Goal: Task Accomplishment & Management: Use online tool/utility

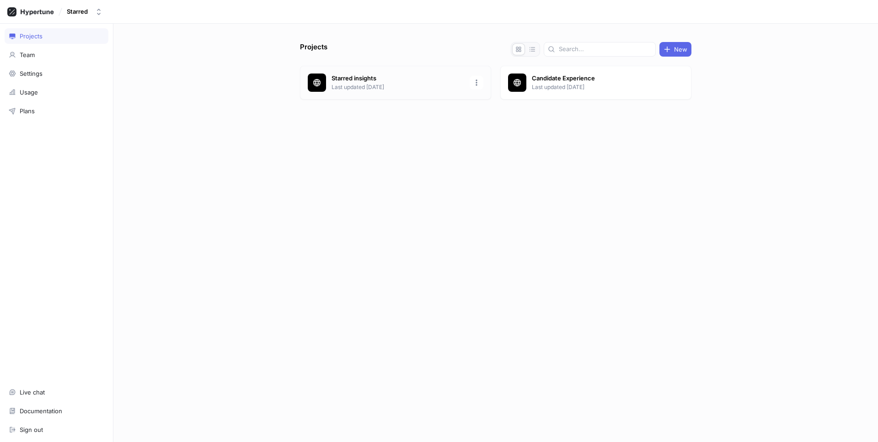
click at [359, 80] on p "Starred insights" at bounding box center [397, 78] width 133 height 9
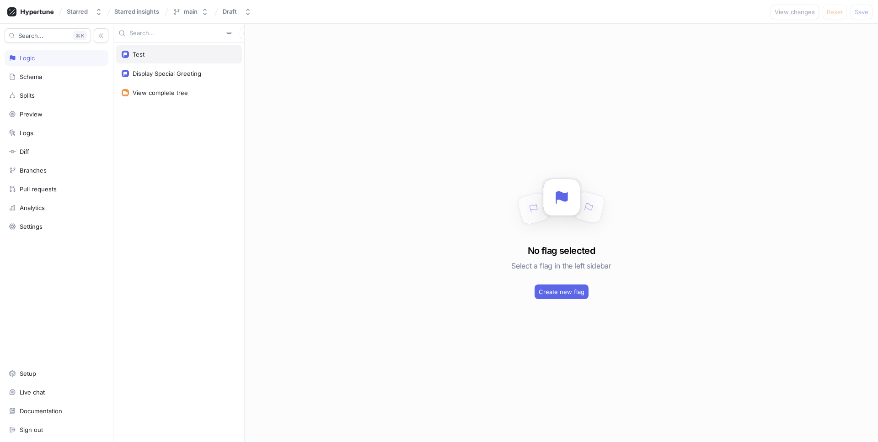
click at [151, 57] on div "Test" at bounding box center [179, 54] width 114 height 7
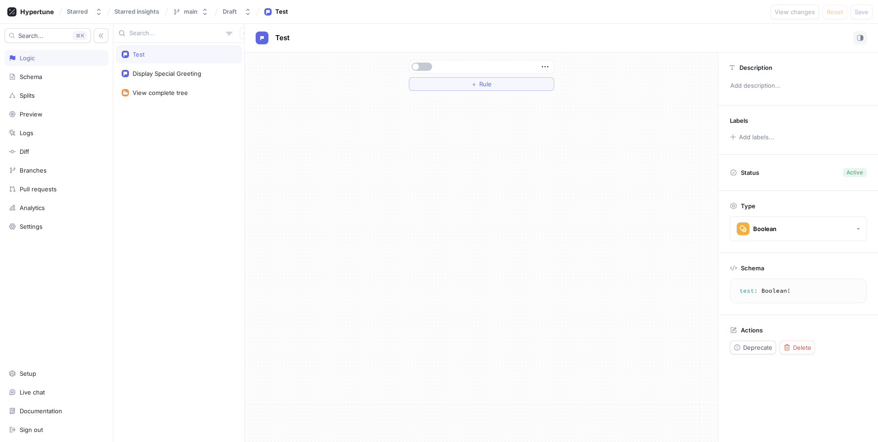
click at [190, 144] on div "Test Display Special Greeting View complete tree" at bounding box center [178, 242] width 131 height 399
click at [243, 31] on icon "button" at bounding box center [245, 33] width 5 height 5
click at [245, 48] on p "Flag" at bounding box center [247, 51] width 12 height 9
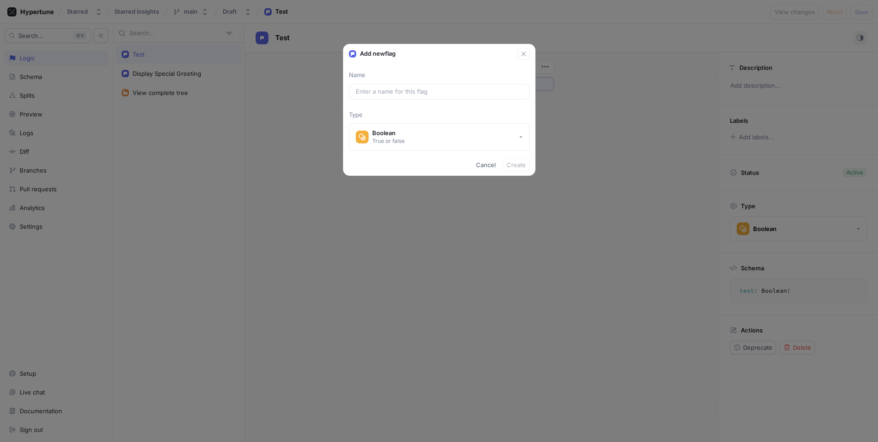
type input "f"
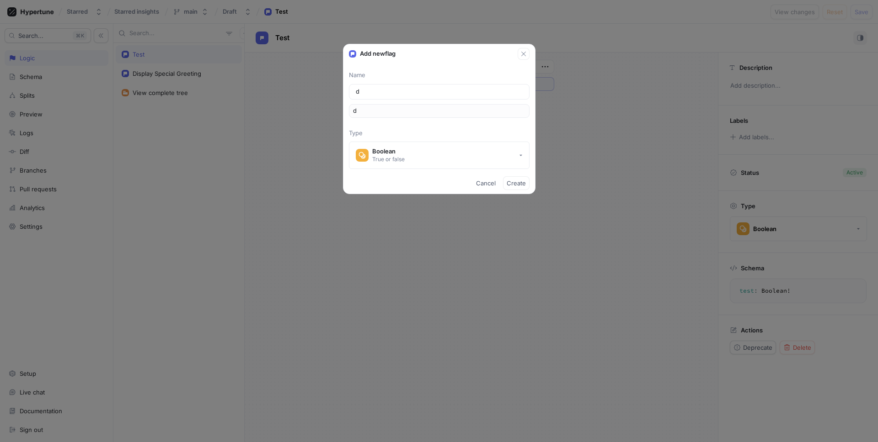
type input "di"
type input "dia"
type input "diap"
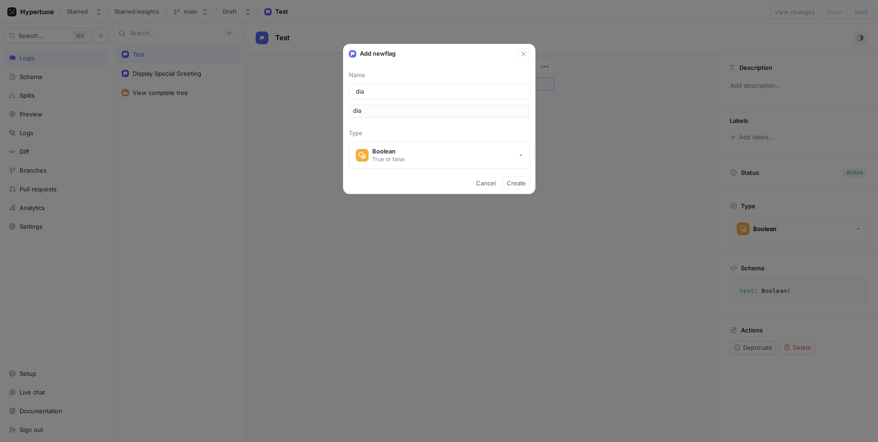
type input "diap"
type input "diapl"
type input "diap"
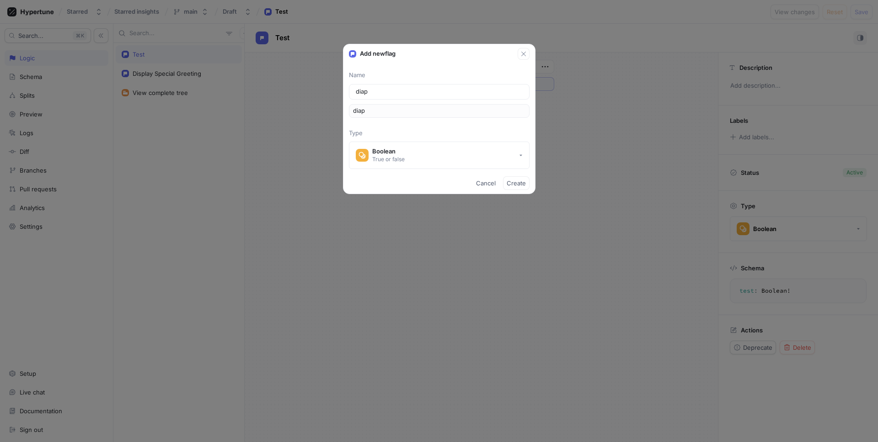
type input "dia"
type input "di"
type input "dis"
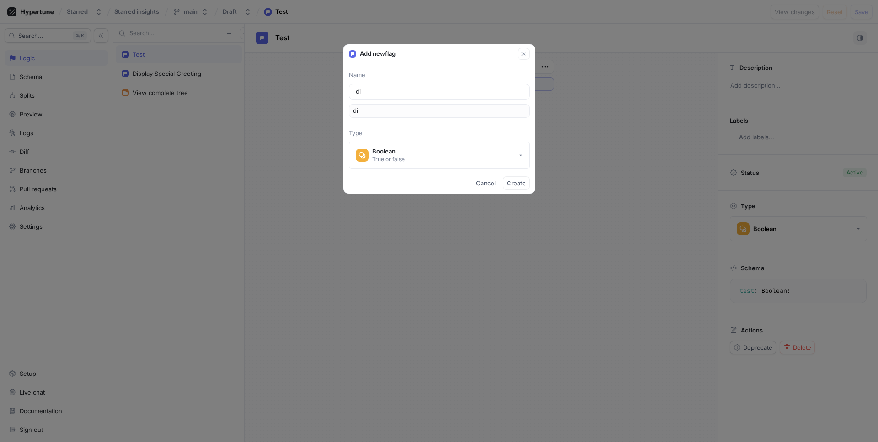
type input "dis"
type input "disp"
type input "displ"
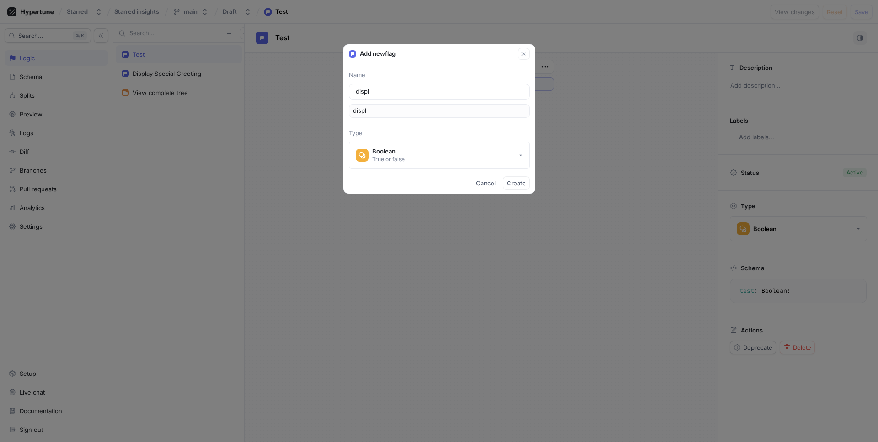
type input "displa"
type input "display"
type input "displayF"
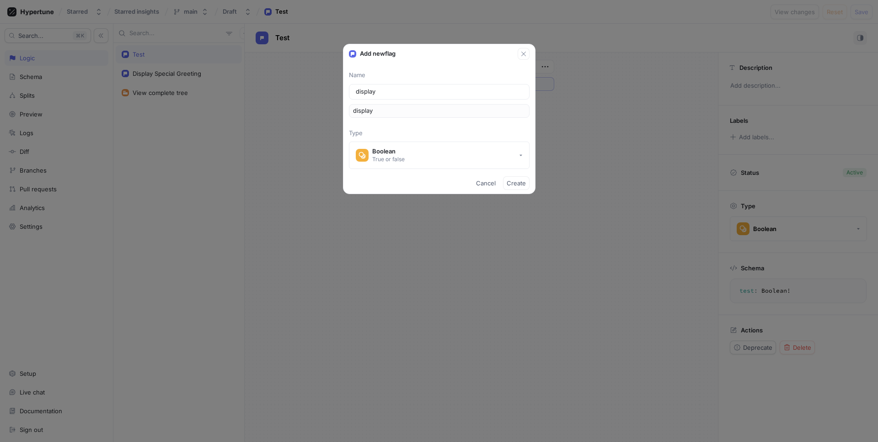
type input "displayF"
type input "displayFe"
type input "displayFea"
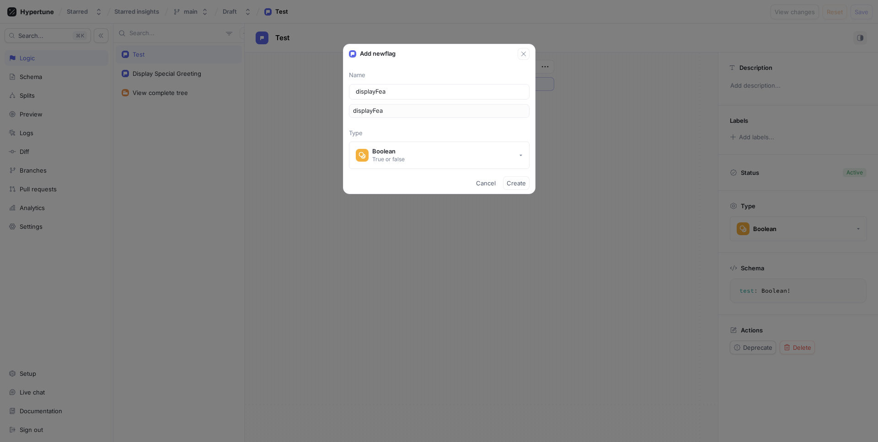
type input "displayFeat"
type input "displayFeatu"
type input "displayFeatur"
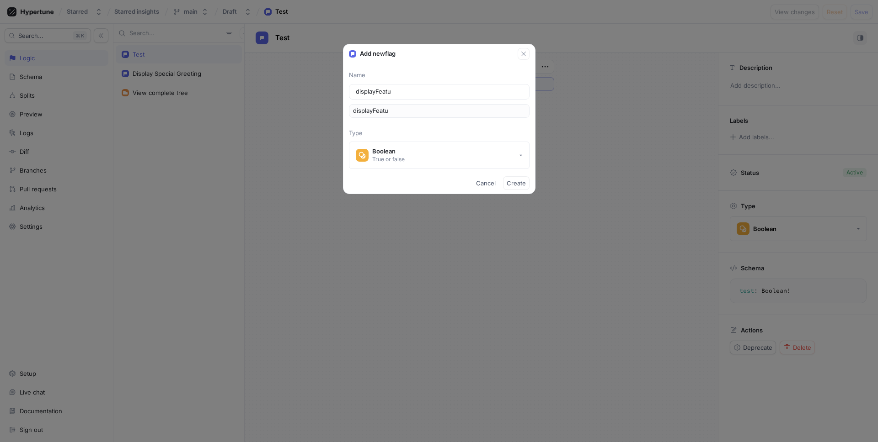
type input "displayFeatur"
type input "displayFeature"
type input "displayFeatureF"
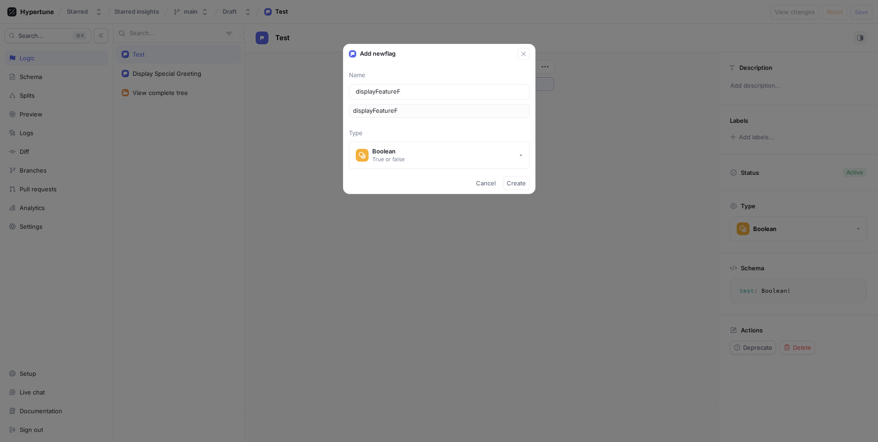
type input "displayFeatureFl"
type input "displayFeatureFla"
type input "displayFeatureFlat"
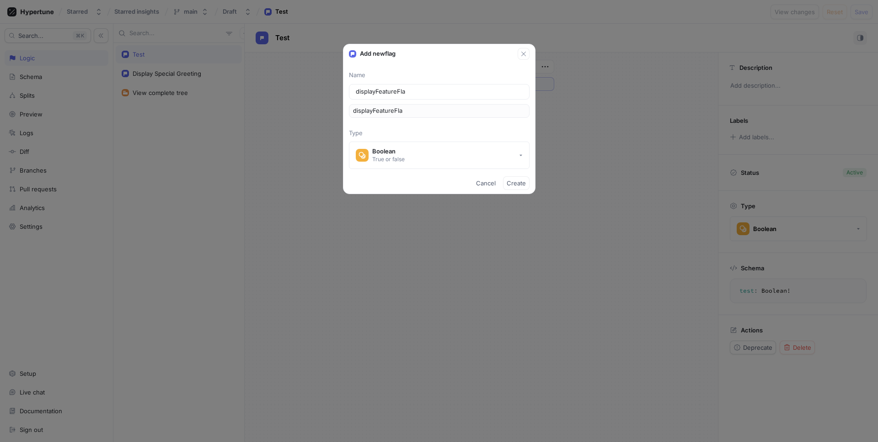
type input "displayFeatureFlat"
type input "displayFeatureFla"
type input "displayFeatureFlag"
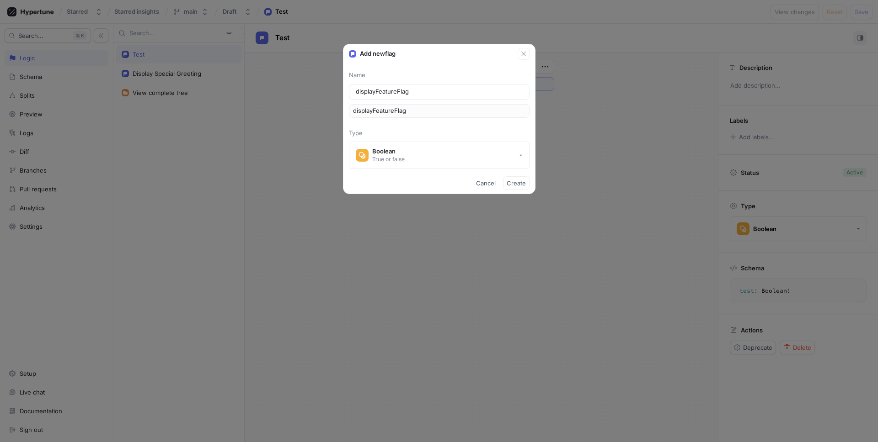
type input "displayFeatureFlag l"
type input "displayFeatureFlagL"
type input "displayFeatureFlag"
type input "displayFeatureFlag L"
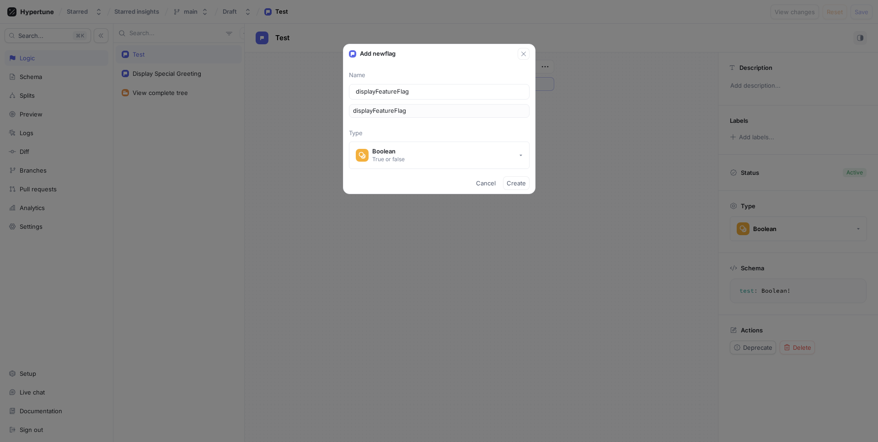
type input "displayFeatureFlagL"
type input "displayFeatureFlag"
type input "displayFeatureFlagL"
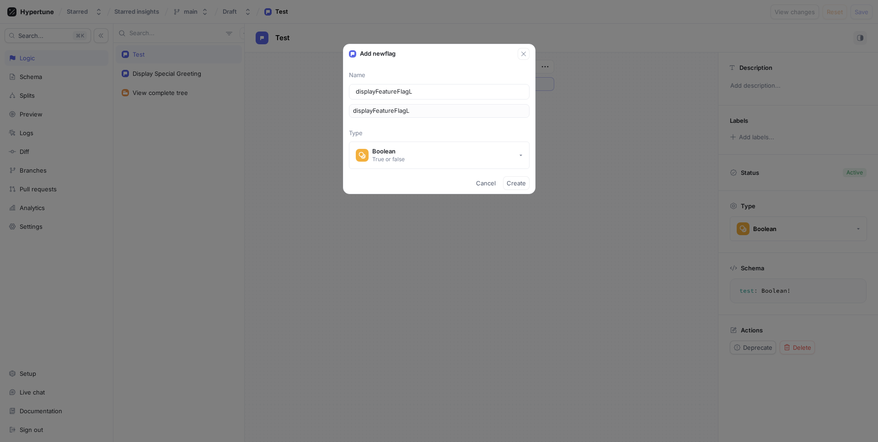
type input "displayFeatureFlagLi"
type input "displayFeatureFlagLis"
type input "displayFeatureFlagList"
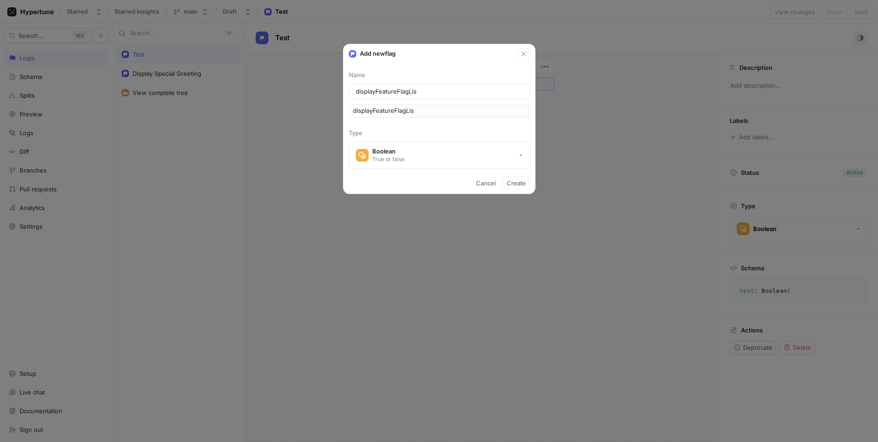
type input "displayFeatureFlagList"
click at [511, 154] on button "Boolean True or false" at bounding box center [439, 155] width 181 height 27
type input "displayFeatureFlagList"
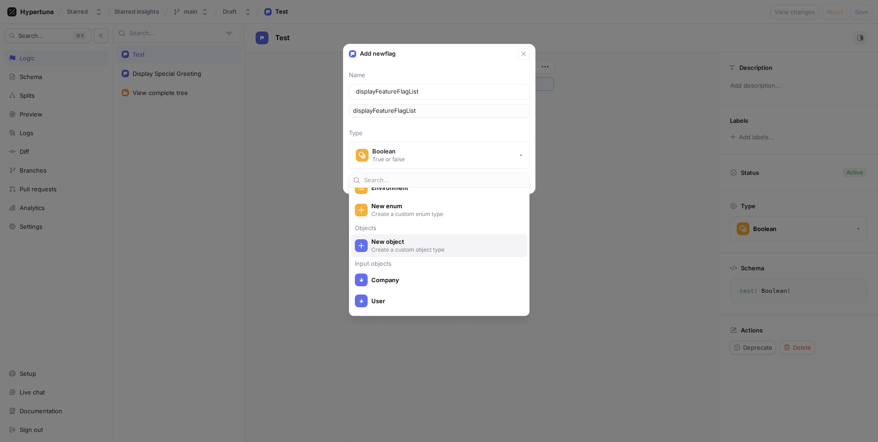
scroll to position [200, 0]
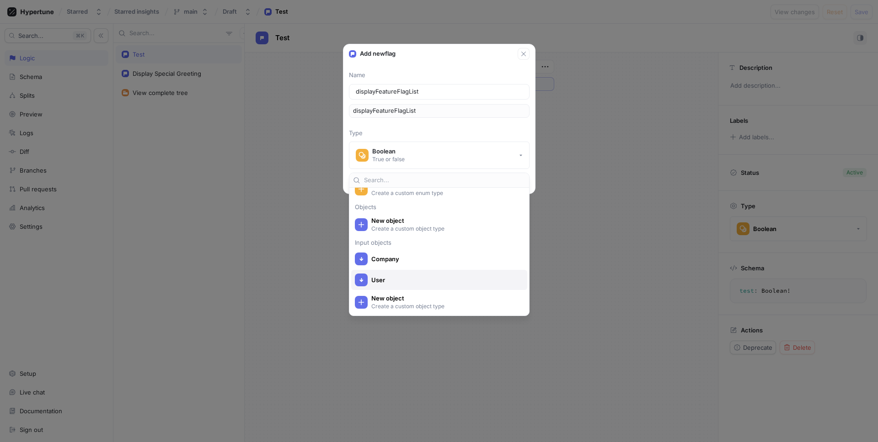
click at [451, 277] on span "User" at bounding box center [445, 281] width 148 height 8
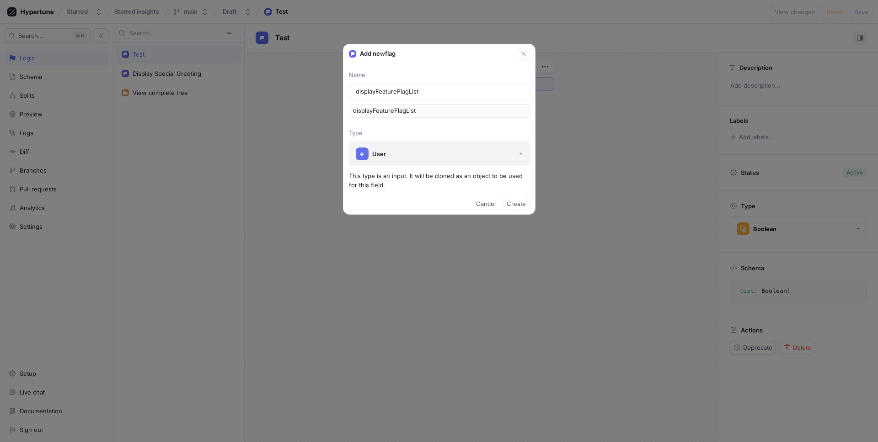
click at [504, 149] on button "User" at bounding box center [439, 154] width 181 height 25
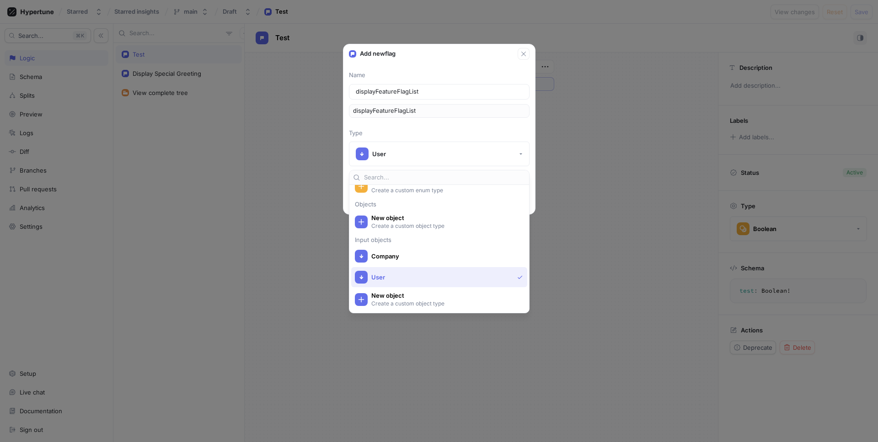
scroll to position [0, 0]
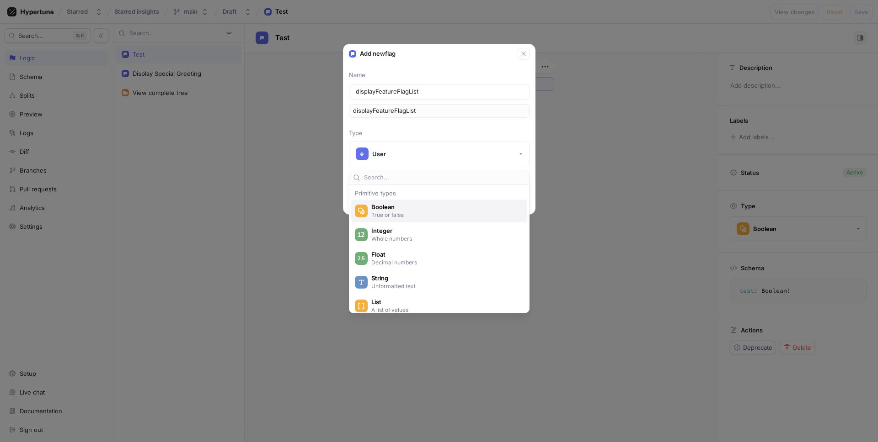
click at [479, 215] on p "True or false" at bounding box center [444, 215] width 146 height 8
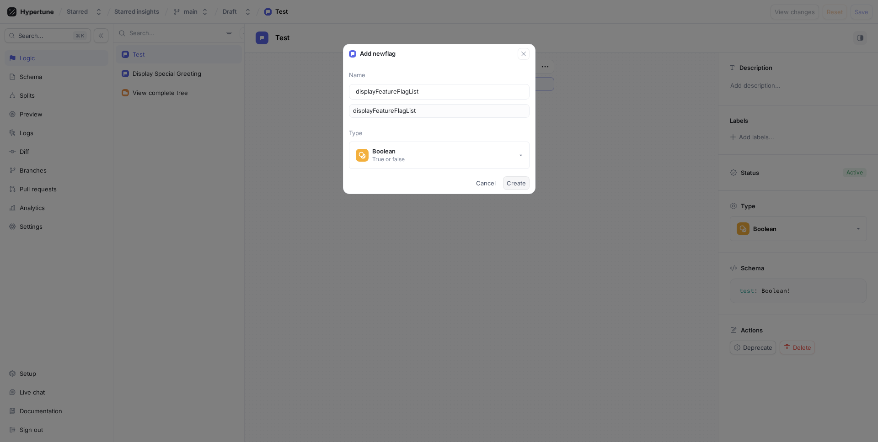
click at [524, 182] on span "Create" at bounding box center [515, 183] width 19 height 5
type textarea "displayFeatureFlagList: Boolean!"
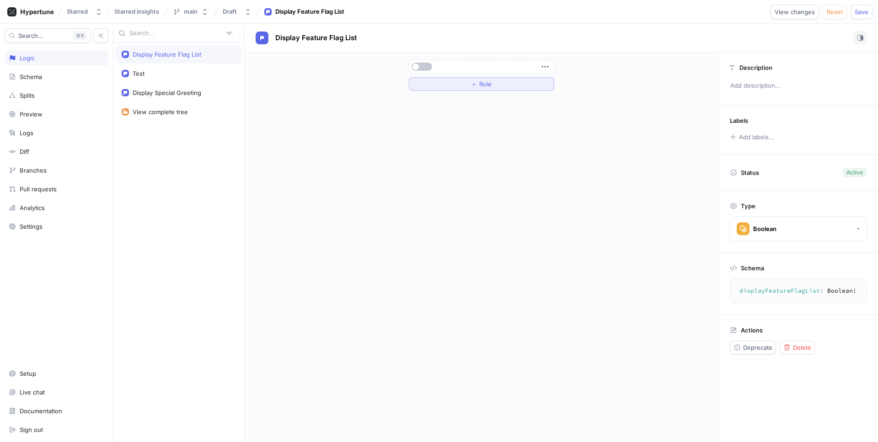
click at [479, 88] on button "＋ Rule" at bounding box center [481, 84] width 145 height 14
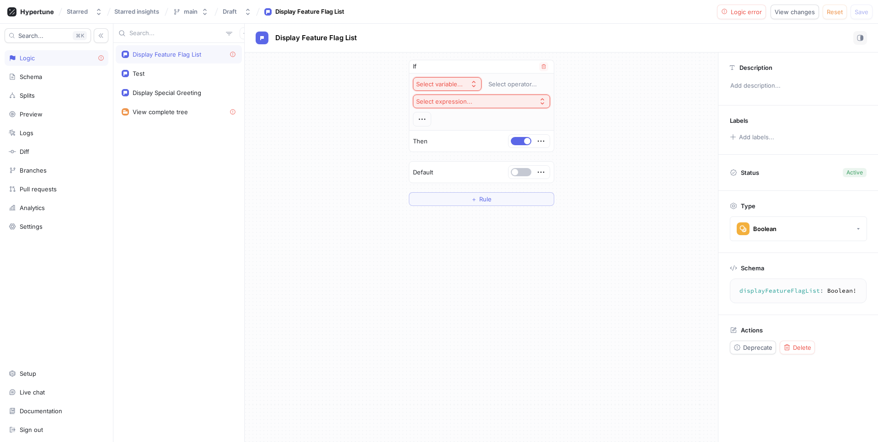
click at [464, 82] on div "Select variable..." at bounding box center [441, 84] width 50 height 8
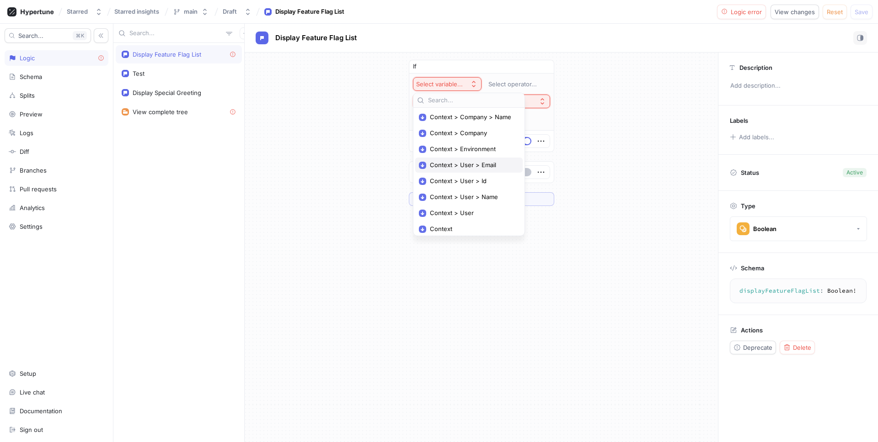
click at [492, 165] on span "Context > User > Email" at bounding box center [472, 165] width 85 height 8
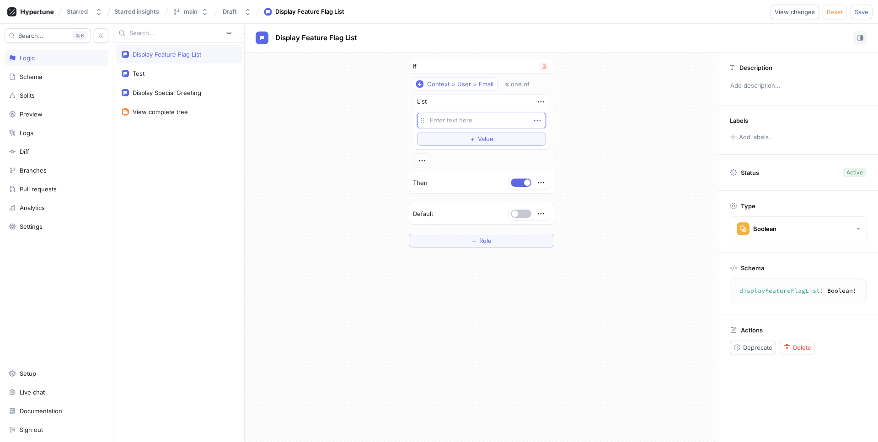
click at [539, 121] on icon "button" at bounding box center [536, 120] width 6 height 1
click at [516, 119] on div "Empty string" at bounding box center [481, 121] width 129 height 16
click at [506, 121] on textarea at bounding box center [481, 121] width 129 height 16
click at [506, 140] on button "＋ Value" at bounding box center [481, 139] width 129 height 14
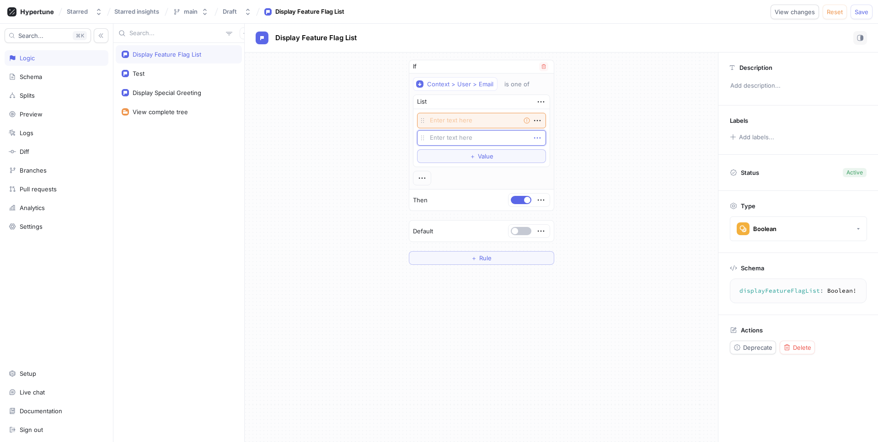
click at [535, 134] on icon "button" at bounding box center [537, 138] width 10 height 10
click at [557, 155] on p "Delete" at bounding box center [555, 154] width 18 height 9
click at [536, 102] on icon "button" at bounding box center [541, 102] width 10 height 10
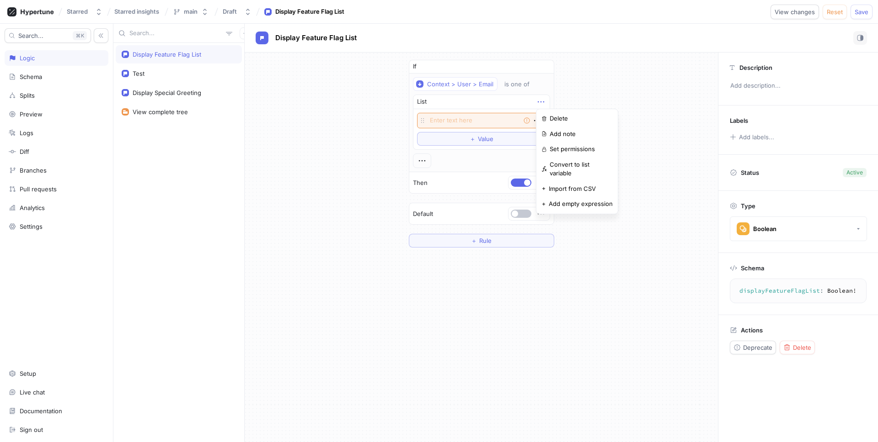
click at [637, 95] on div "If Context > User > Email is one of List Empty string To pick up a draggable it…" at bounding box center [481, 154] width 473 height 202
click at [421, 159] on icon "button" at bounding box center [422, 161] width 10 height 10
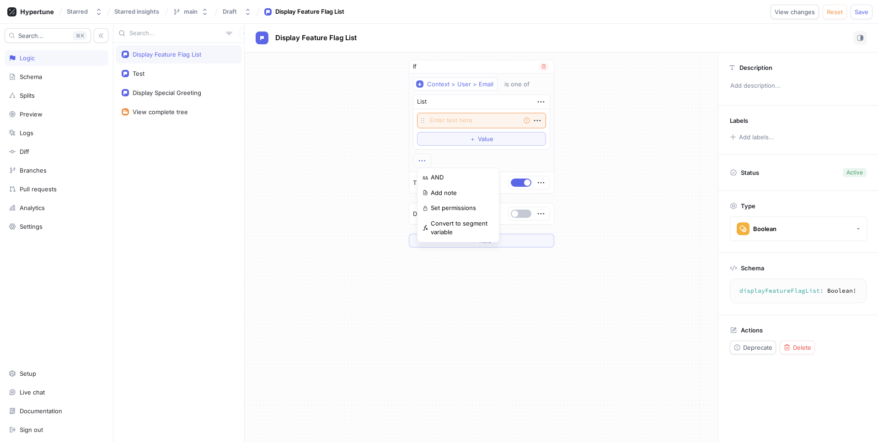
click at [504, 160] on div "Context > User > Email is one of List Empty string To pick up a draggable item,…" at bounding box center [481, 122] width 137 height 91
click at [534, 179] on div at bounding box center [528, 182] width 41 height 13
click at [548, 181] on div at bounding box center [528, 182] width 41 height 13
click at [627, 154] on div "If Context > User > Email is one of List Empty string To pick up a draggable it…" at bounding box center [481, 154] width 473 height 202
click at [541, 99] on icon "button" at bounding box center [541, 102] width 10 height 10
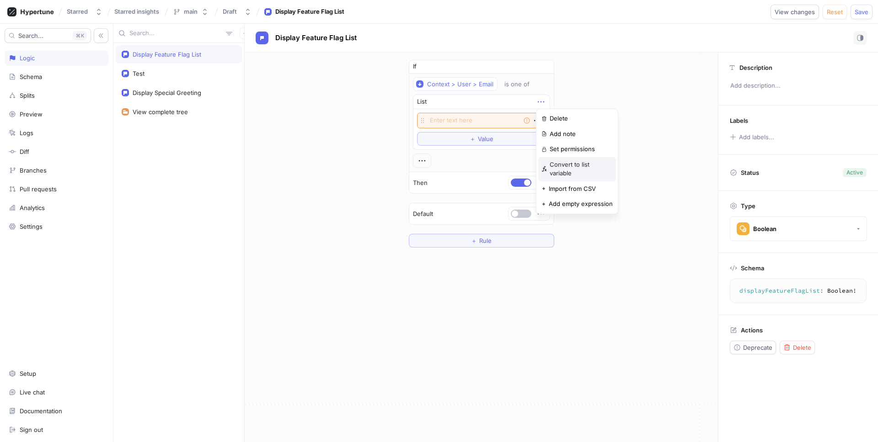
click at [597, 162] on p "Convert to list variable" at bounding box center [580, 169] width 63 height 18
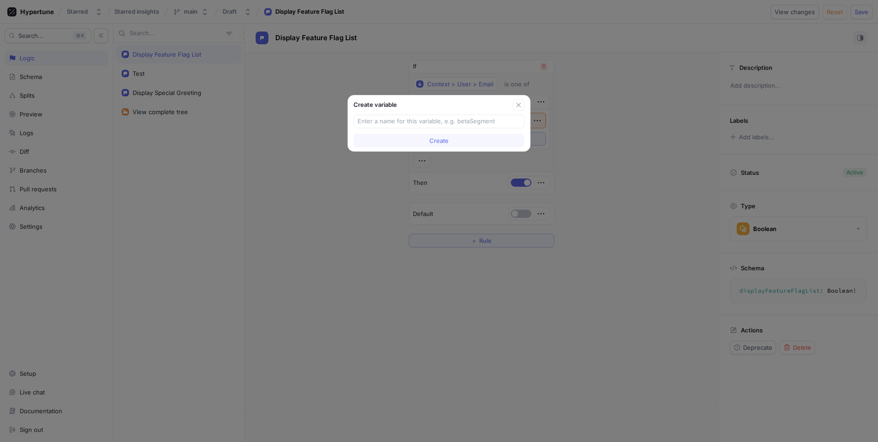
click at [525, 106] on div "Create variable" at bounding box center [439, 104] width 182 height 16
click at [521, 101] on icon "button" at bounding box center [518, 104] width 7 height 7
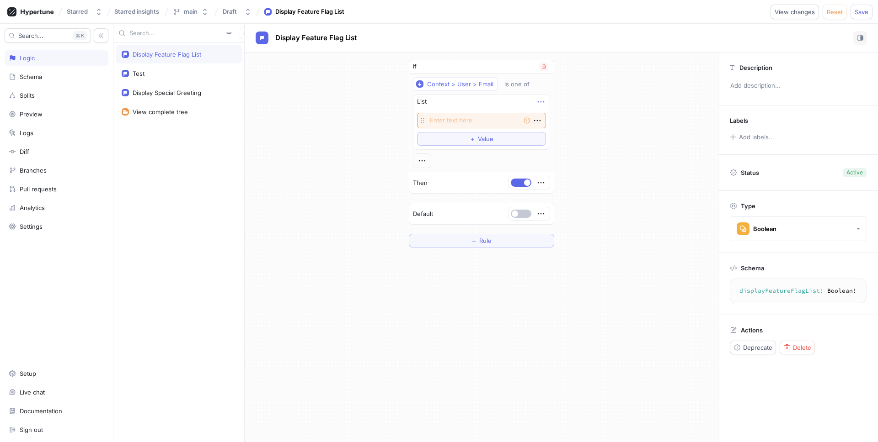
click at [544, 100] on icon "button" at bounding box center [541, 102] width 10 height 10
click at [473, 115] on div "List Empty string To pick up a draggable item, press the space bar. While dragg…" at bounding box center [481, 122] width 137 height 55
click at [475, 121] on textarea at bounding box center [481, 121] width 129 height 16
type textarea "x"
type textarea "@"
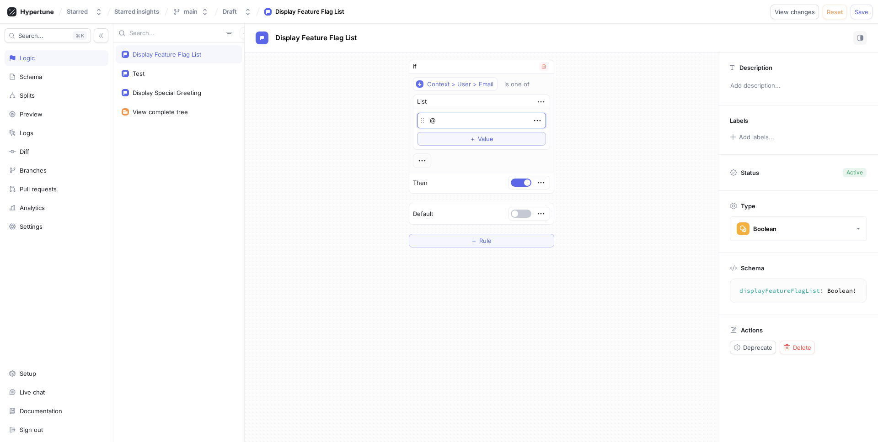
type textarea "x"
type textarea "@s"
type textarea "x"
type textarea "@st"
type textarea "x"
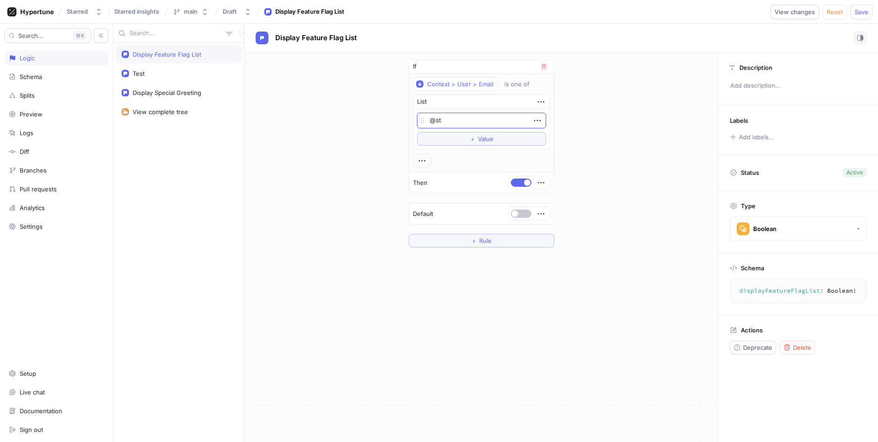
type textarea "@str"
type textarea "x"
type textarea "@st"
type textarea "x"
type textarea "@sta"
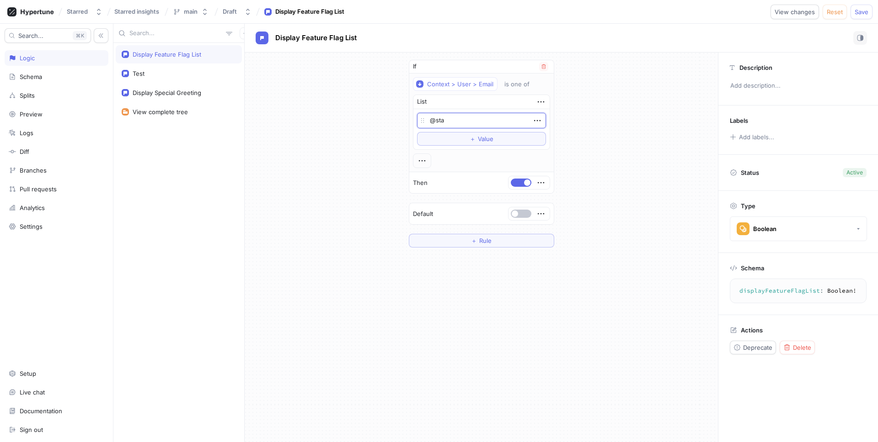
type textarea "x"
type textarea "@star"
type textarea "x"
type textarea "@starr"
type textarea "x"
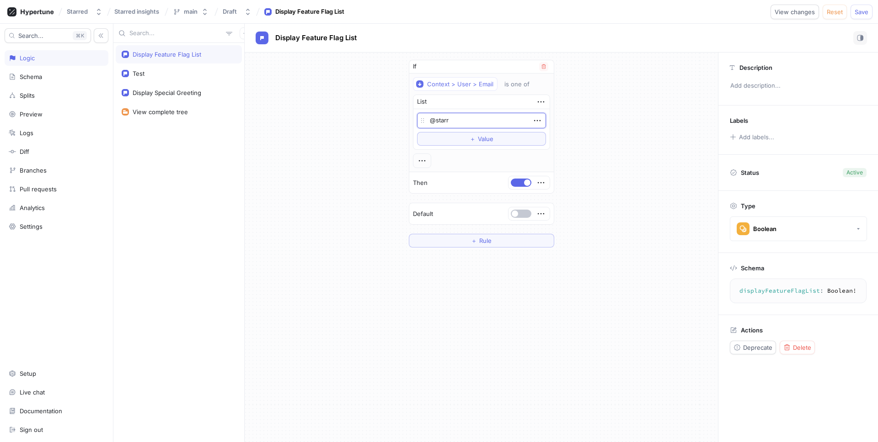
type textarea "@starre"
type textarea "x"
type textarea "@starred"
type textarea "x"
type textarea "@starred."
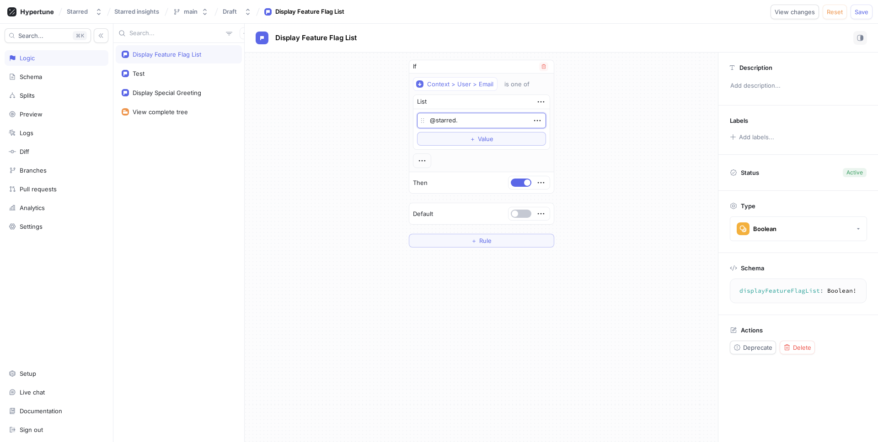
type textarea "x"
type textarea "@starred.c"
type textarea "x"
type textarea "@starred.cim"
type textarea "x"
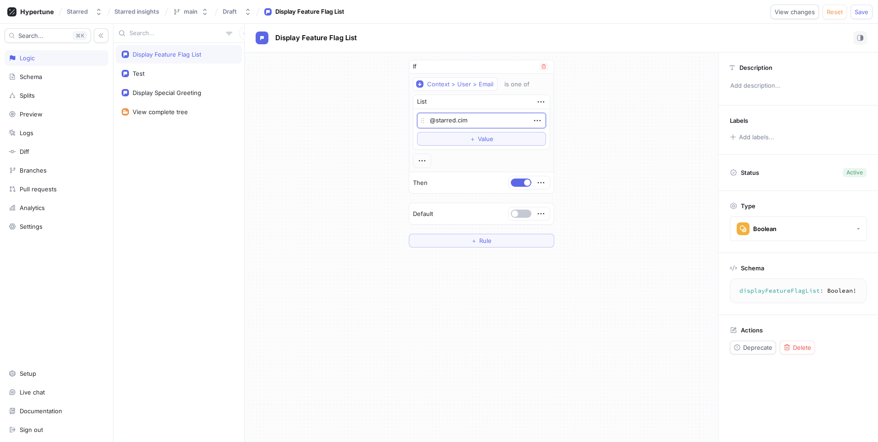
type textarea "@[DOMAIN_NAME]"
type textarea "x"
type textarea "@starred.c"
type textarea "x"
type textarea "@[DOMAIN_NAME]"
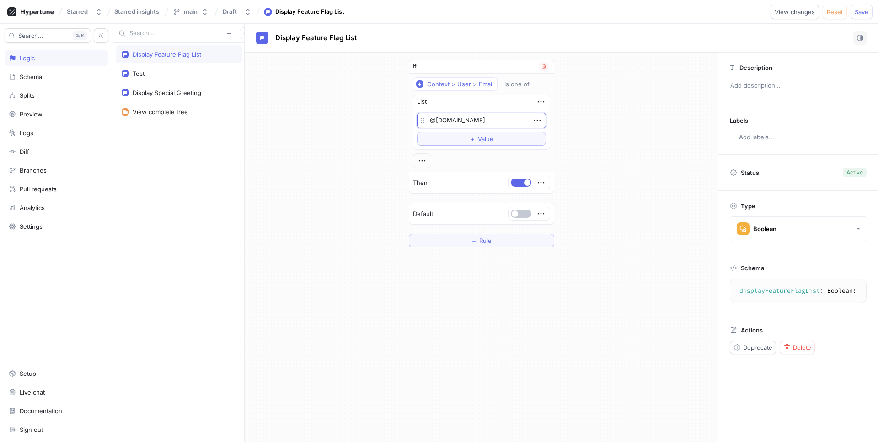
type textarea "x"
type textarea "@[DOMAIN_NAME]"
click at [589, 127] on div "If Context > User > Email is one of List @[DOMAIN_NAME] To pick up a draggable …" at bounding box center [481, 154] width 473 height 202
click at [586, 143] on div "If Context > User > Email is one of List @[DOMAIN_NAME] To pick up a draggable …" at bounding box center [481, 154] width 473 height 202
click at [500, 133] on button "＋ Value" at bounding box center [481, 139] width 129 height 14
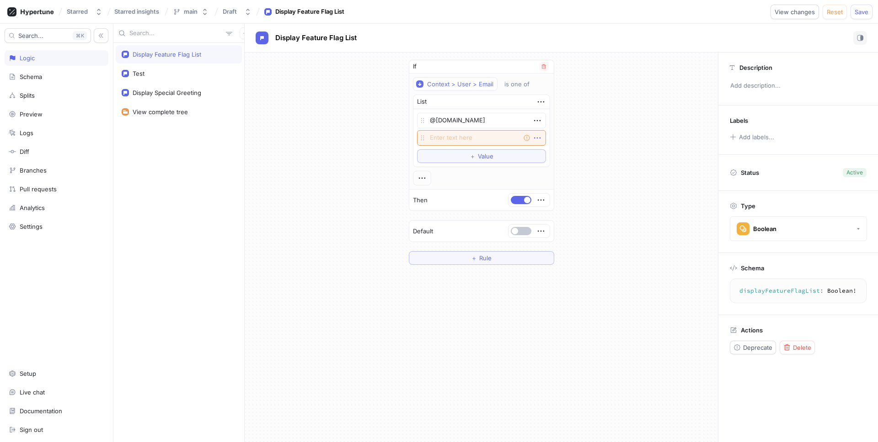
click at [536, 140] on icon "button" at bounding box center [537, 138] width 10 height 10
click at [583, 156] on div "Delete" at bounding box center [573, 155] width 78 height 16
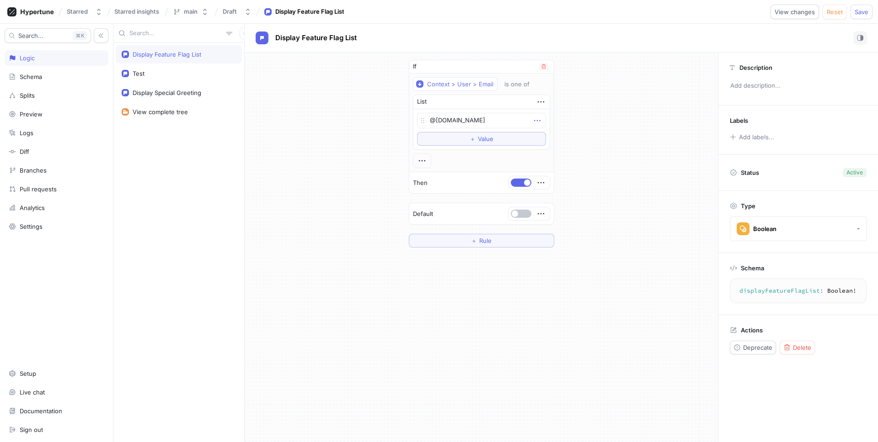
click at [537, 124] on icon "button" at bounding box center [537, 121] width 10 height 10
click at [593, 171] on div "Set permissions" at bounding box center [573, 168] width 78 height 16
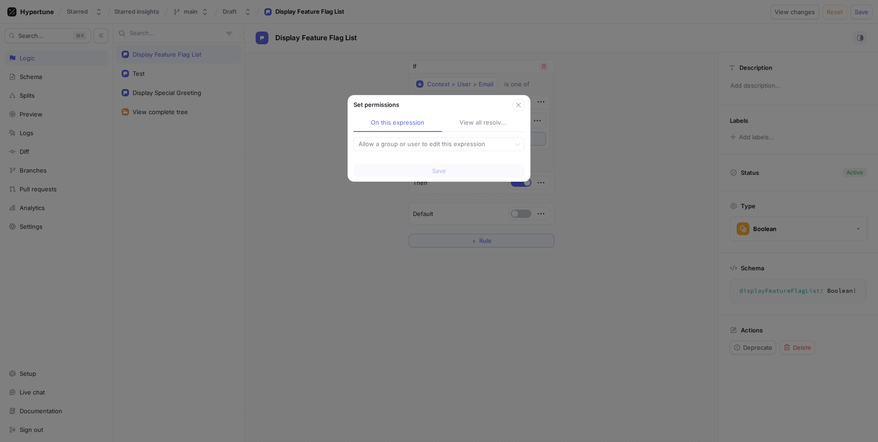
click at [485, 122] on div "View all resolved" at bounding box center [483, 122] width 48 height 9
click at [428, 125] on button "On this expression" at bounding box center [396, 123] width 87 height 17
click at [521, 105] on button "button" at bounding box center [518, 105] width 12 height 12
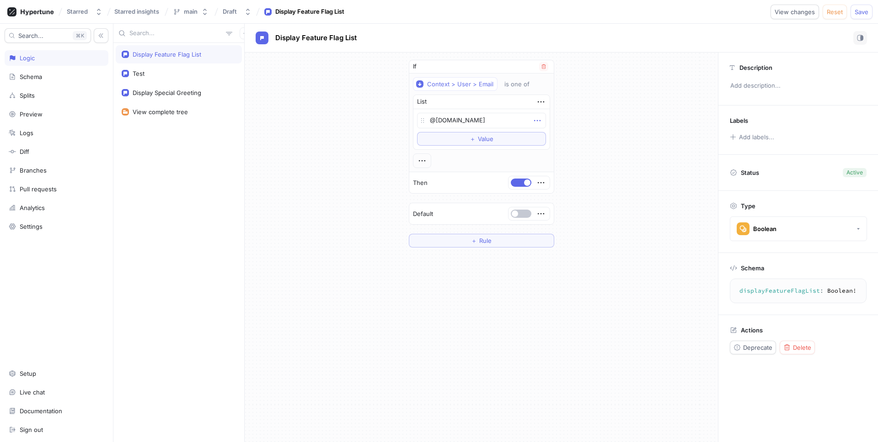
click at [537, 120] on icon "button" at bounding box center [537, 121] width 10 height 10
click at [569, 187] on p "Convert to variable" at bounding box center [573, 183] width 54 height 9
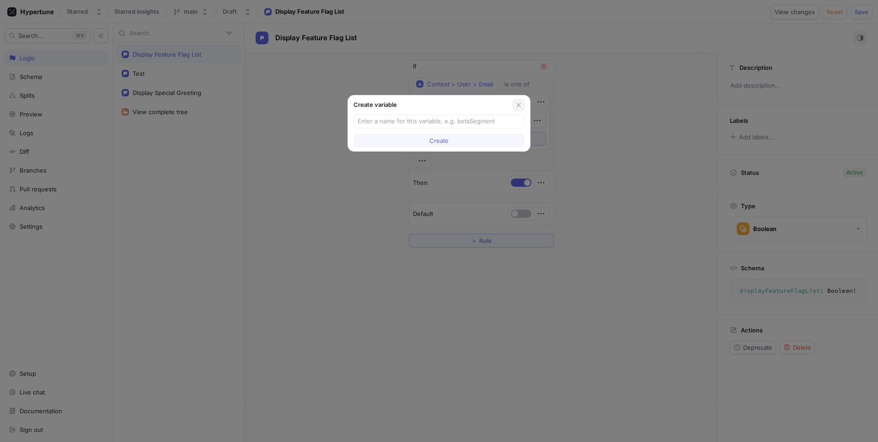
click at [517, 104] on icon "button" at bounding box center [518, 104] width 7 height 7
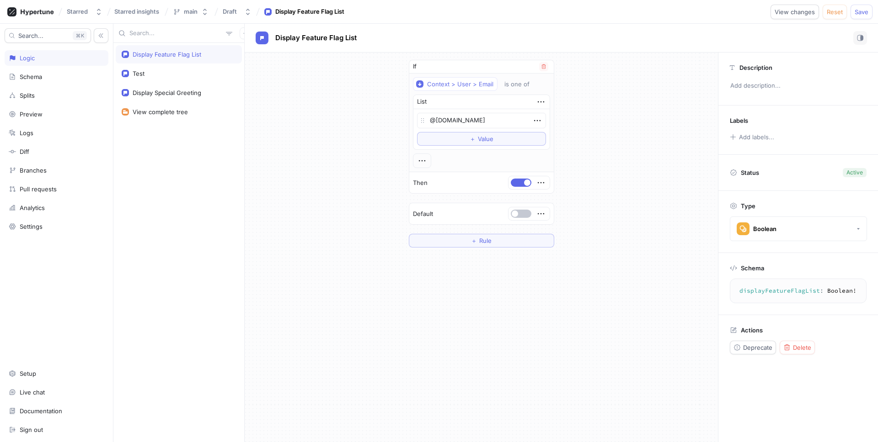
click at [602, 112] on div "If Context > User > Email is one of List @[DOMAIN_NAME] To pick up a draggable …" at bounding box center [481, 154] width 473 height 202
click at [541, 184] on icon "button" at bounding box center [541, 183] width 10 height 10
click at [638, 148] on div "If Context > User > Email is one of List @[DOMAIN_NAME] To pick up a draggable …" at bounding box center [481, 154] width 473 height 202
click at [534, 85] on icon "button" at bounding box center [535, 83] width 5 height 5
click at [580, 150] on div "ends with" at bounding box center [553, 149] width 107 height 15
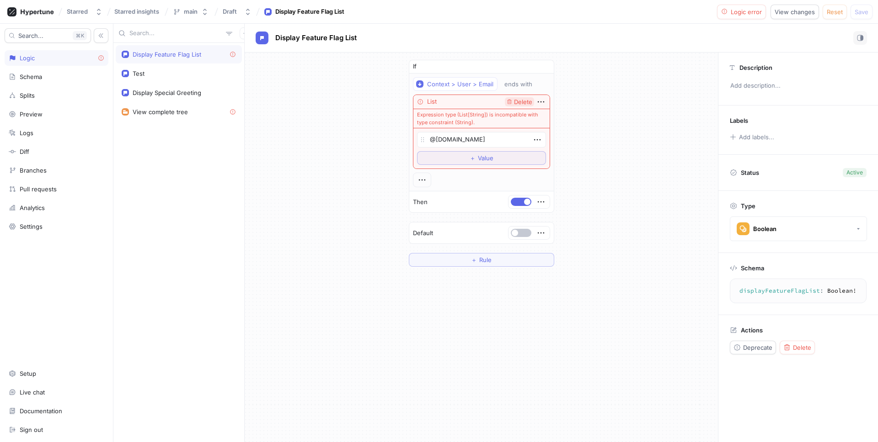
click at [531, 103] on span "Delete" at bounding box center [523, 102] width 18 height 6
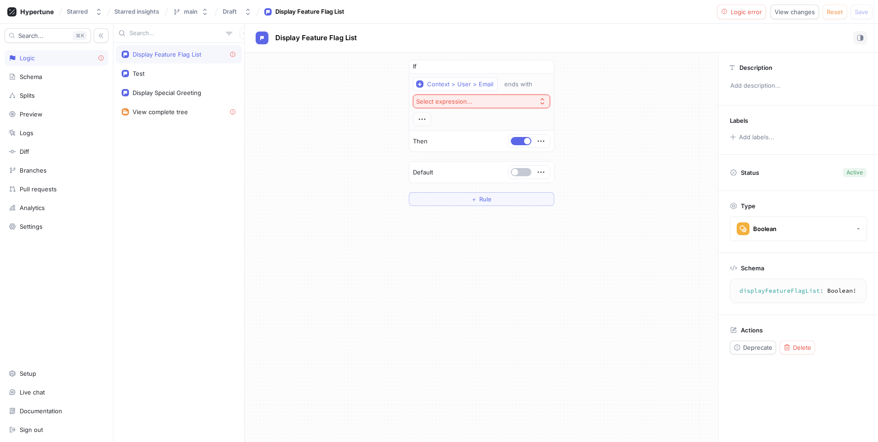
click at [530, 102] on button "Select expression..." at bounding box center [481, 102] width 137 height 14
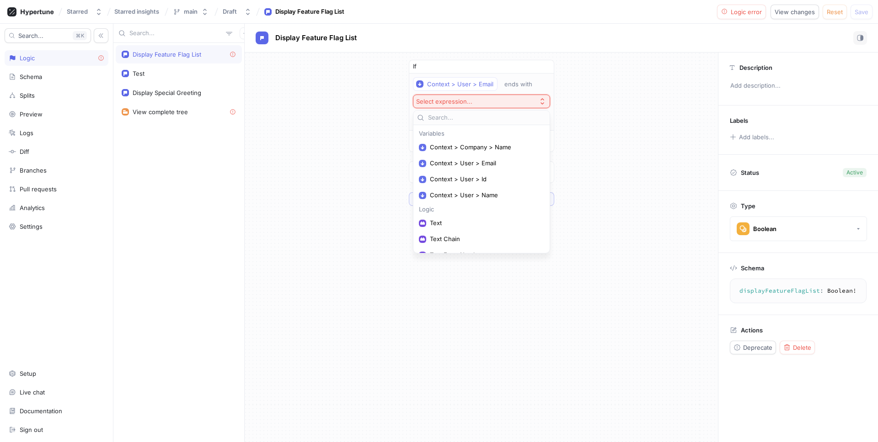
click at [661, 110] on div "If Context > User > Email ends with Select expression... Then Default ＋ Rule" at bounding box center [481, 133] width 473 height 161
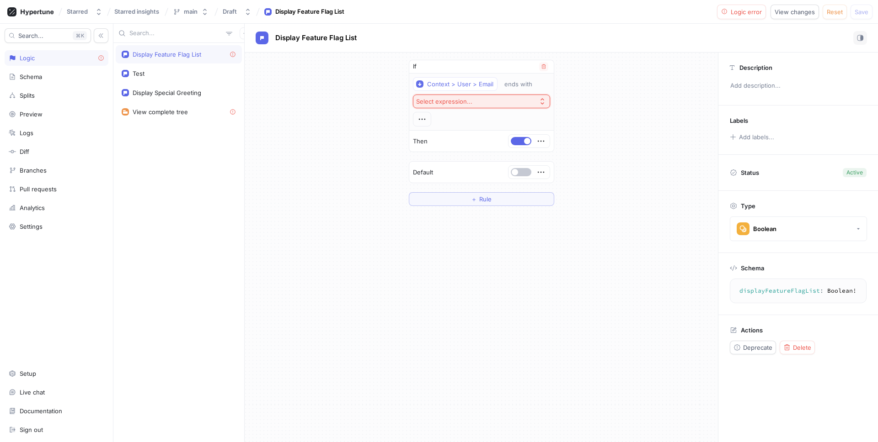
click at [497, 98] on button "Select expression..." at bounding box center [481, 102] width 137 height 14
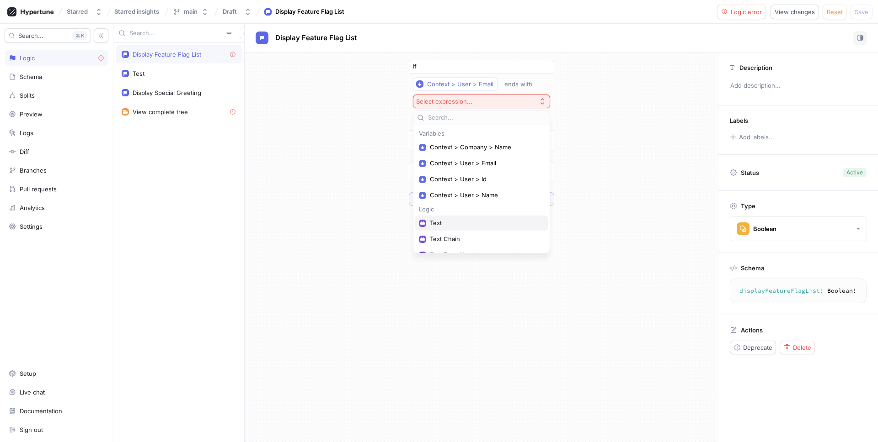
click at [470, 223] on span "Text" at bounding box center [485, 223] width 110 height 8
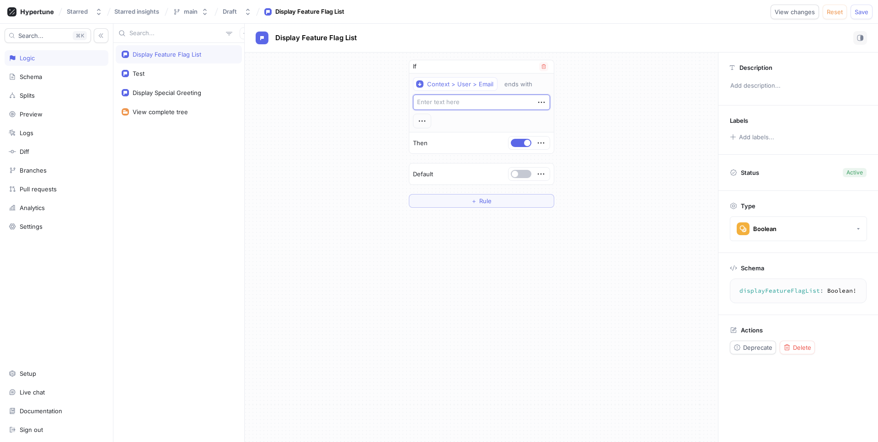
click at [468, 106] on textarea at bounding box center [481, 103] width 137 height 16
type textarea "x"
type textarea "@"
type textarea "x"
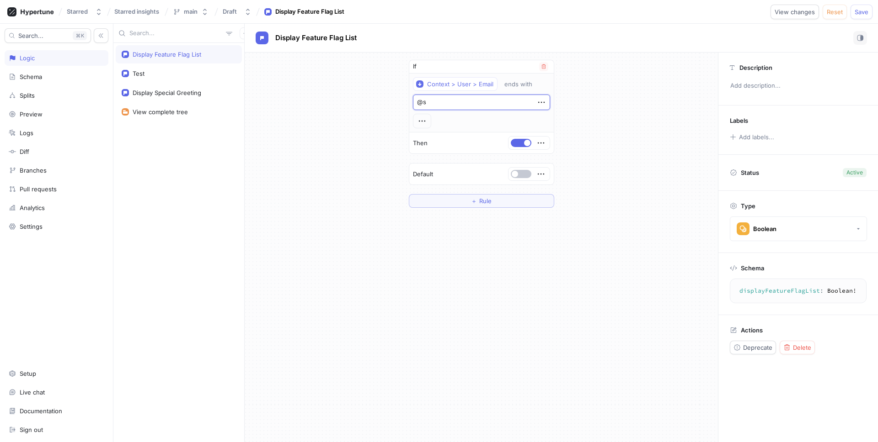
type textarea "@st"
type textarea "x"
type textarea "@sta"
type textarea "x"
type textarea "@star"
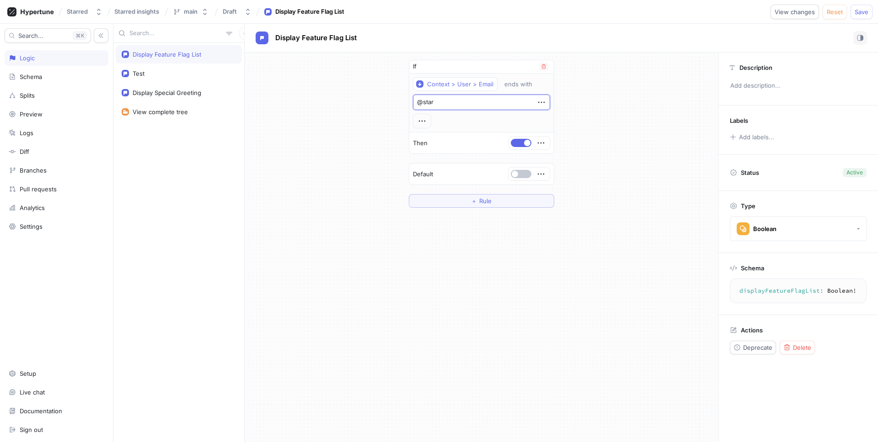
type textarea "x"
type textarea "@starr"
type textarea "x"
type textarea "@starre"
type textarea "x"
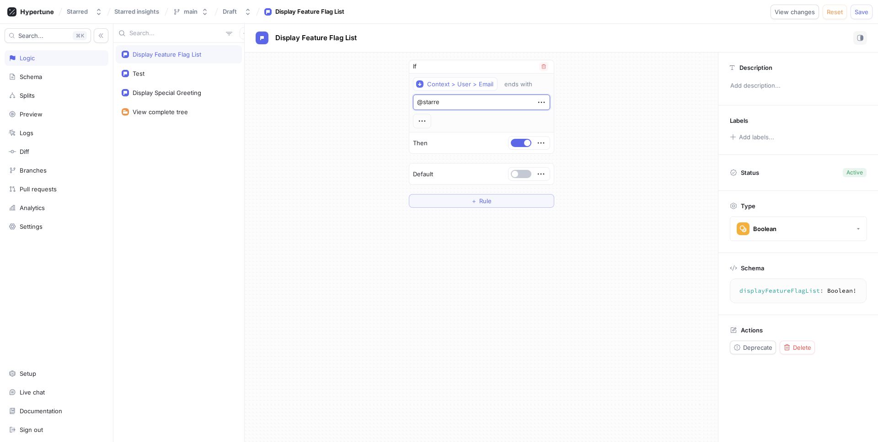
type textarea "@starred"
type textarea "x"
type textarea "@starred."
type textarea "x"
type textarea "@[DOMAIN_NAME]"
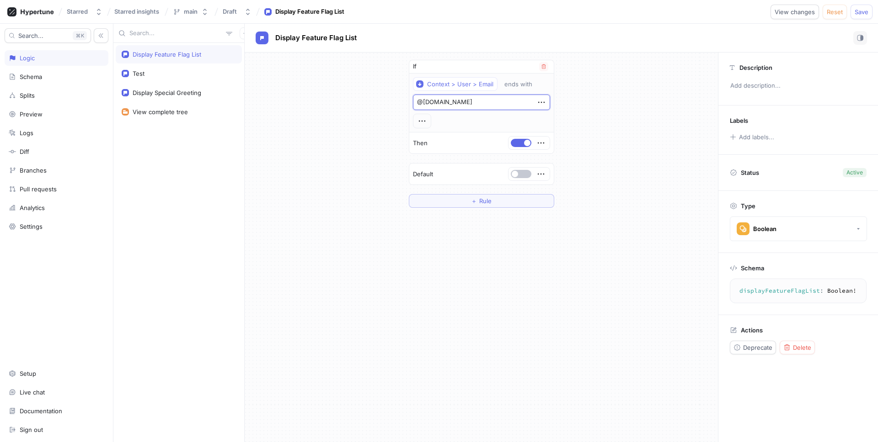
type textarea "x"
type textarea "@[DOMAIN_NAME]"
click at [594, 119] on div "If Context > User > Email ends with @[DOMAIN_NAME] Then Default ＋ Rule" at bounding box center [481, 134] width 473 height 163
click at [862, 14] on span "Save" at bounding box center [861, 11] width 14 height 5
click at [199, 51] on div "Display Feature Flag List" at bounding box center [167, 54] width 69 height 7
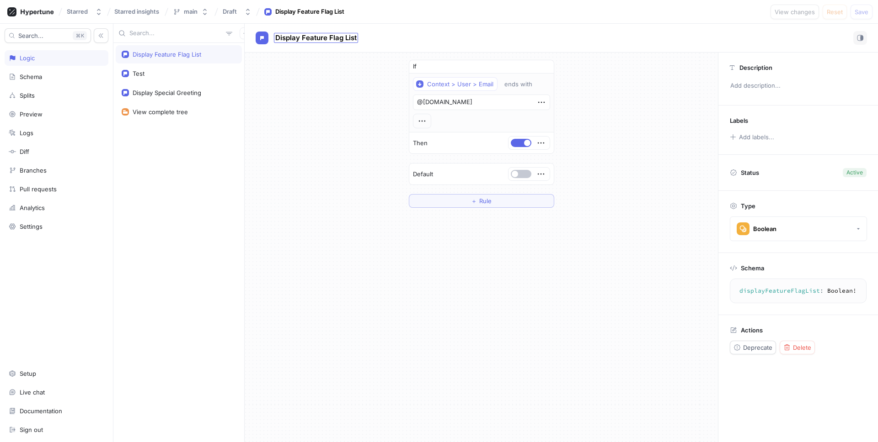
click at [320, 39] on span "Display Feature Flag List" at bounding box center [315, 37] width 81 height 7
click at [189, 111] on div "View complete tree" at bounding box center [179, 111] width 114 height 7
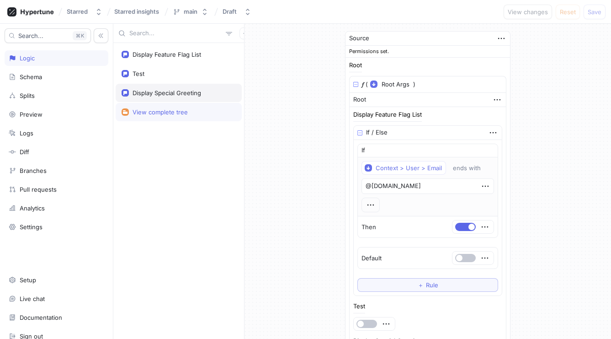
click at [209, 95] on div "Display Special Greeting" at bounding box center [179, 92] width 114 height 7
type textarea "x"
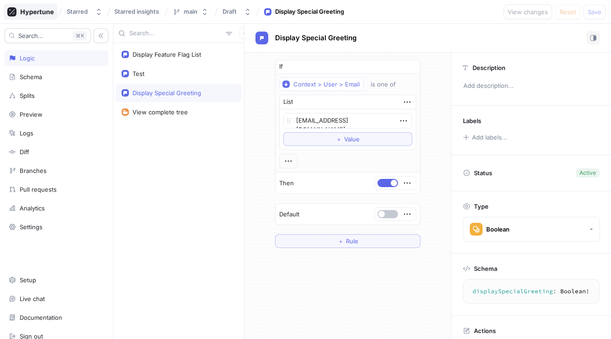
click at [32, 13] on icon at bounding box center [37, 12] width 33 height 6
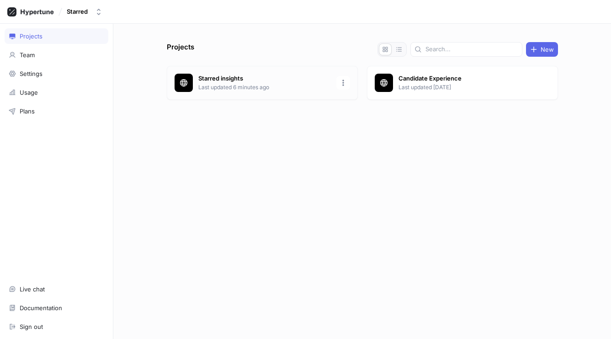
click at [228, 80] on p "Starred insights" at bounding box center [264, 78] width 133 height 9
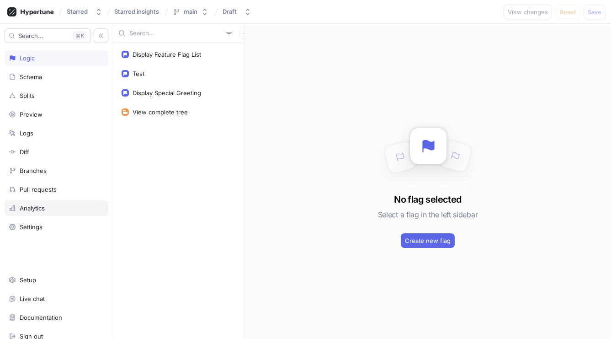
click at [52, 210] on div "Analytics" at bounding box center [57, 207] width 96 height 7
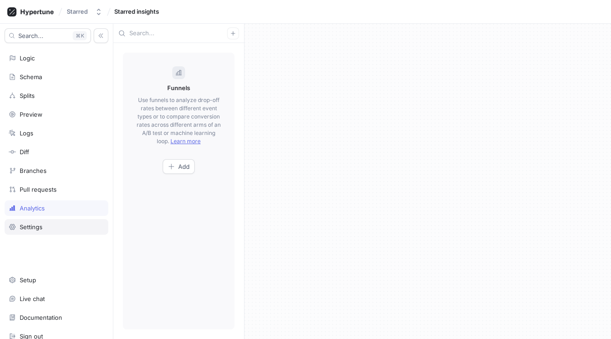
click at [47, 223] on div "Settings" at bounding box center [57, 226] width 96 height 7
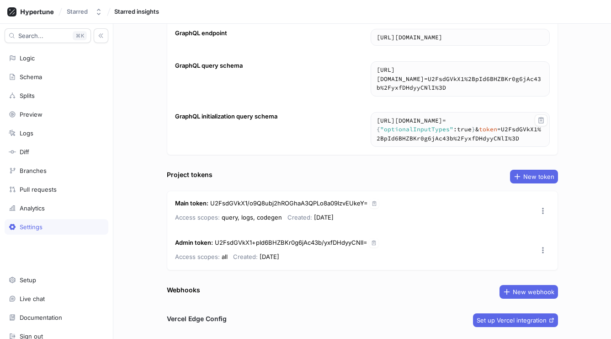
scroll to position [71, 0]
